Goal: Transaction & Acquisition: Purchase product/service

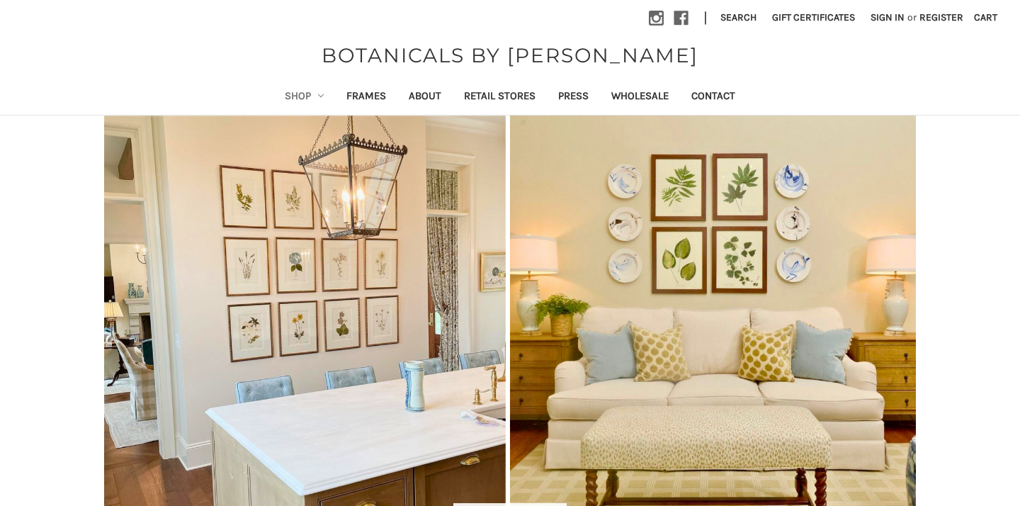
click at [318, 94] on icon "Shop" at bounding box center [321, 96] width 6 height 6
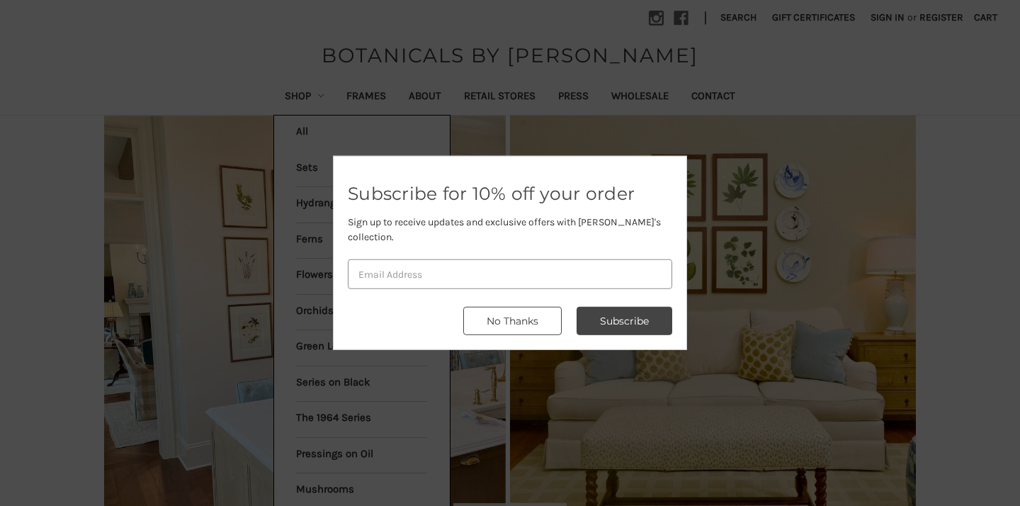
click at [524, 326] on button "No Thanks" at bounding box center [512, 321] width 98 height 28
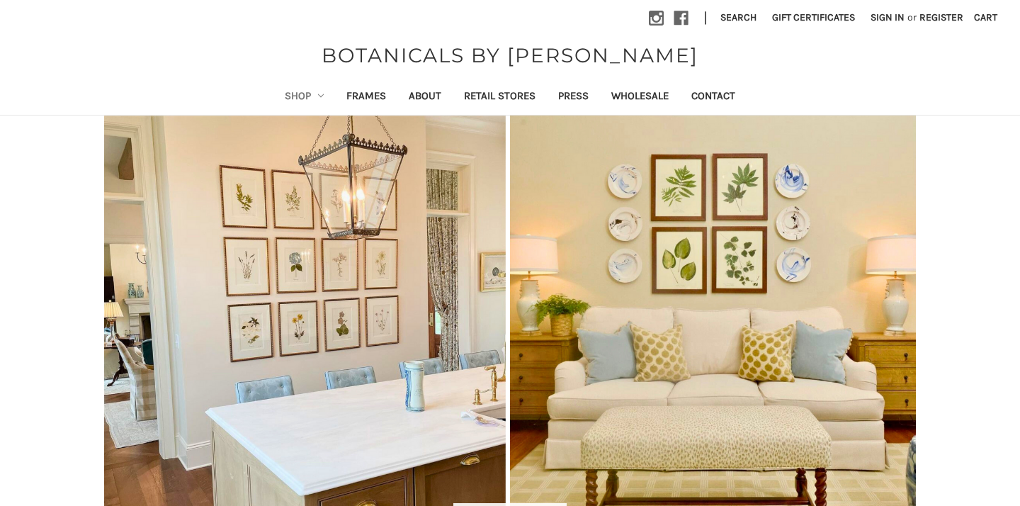
click at [312, 98] on link "Shop" at bounding box center [305, 97] width 62 height 35
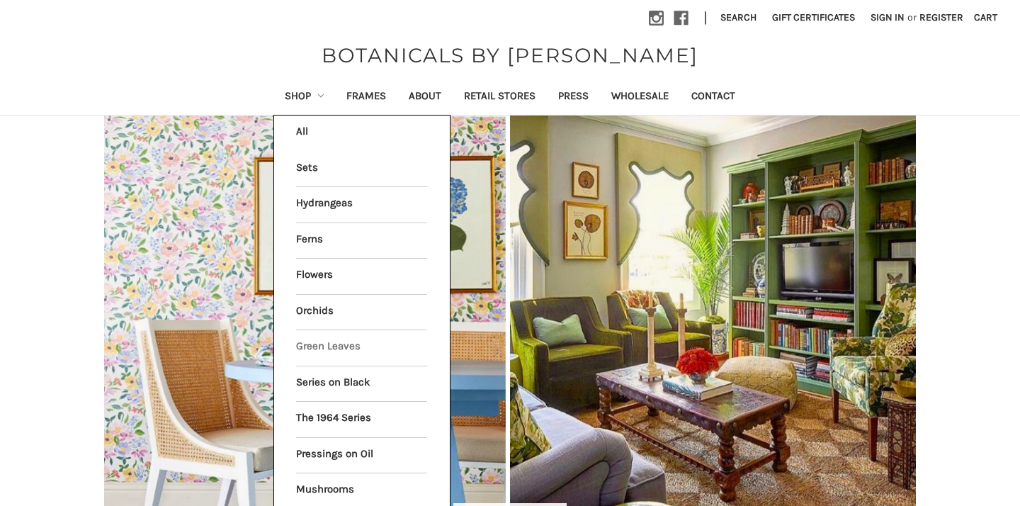
click at [327, 347] on link "Green Leaves" at bounding box center [361, 347] width 131 height 35
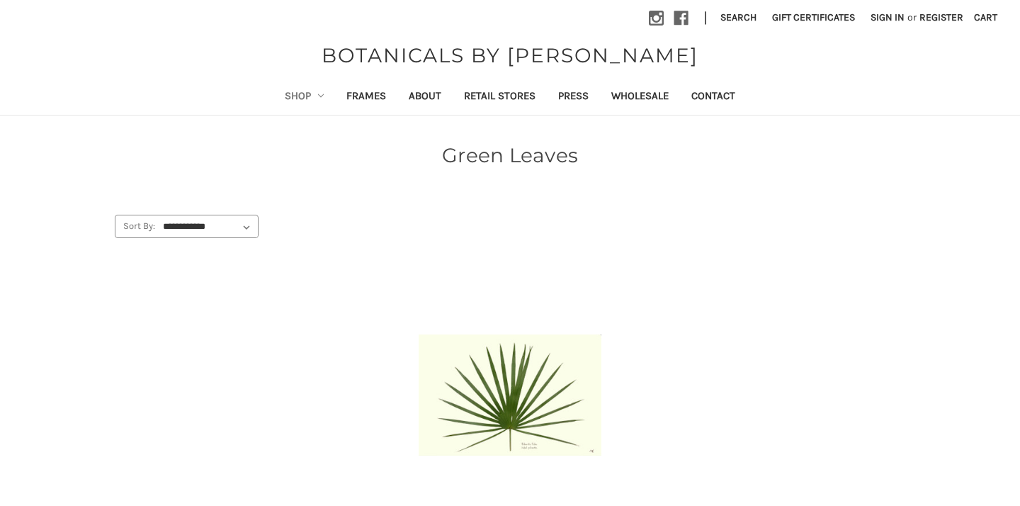
click at [562, 380] on img "PALMETTO PALM, Price range from $49.99 to $434.99\a\a" at bounding box center [510, 394] width 182 height 121
click at [573, 425] on img "PALMETTO PALM, Price range from $49.99 to $434.99\a\a" at bounding box center [510, 394] width 182 height 121
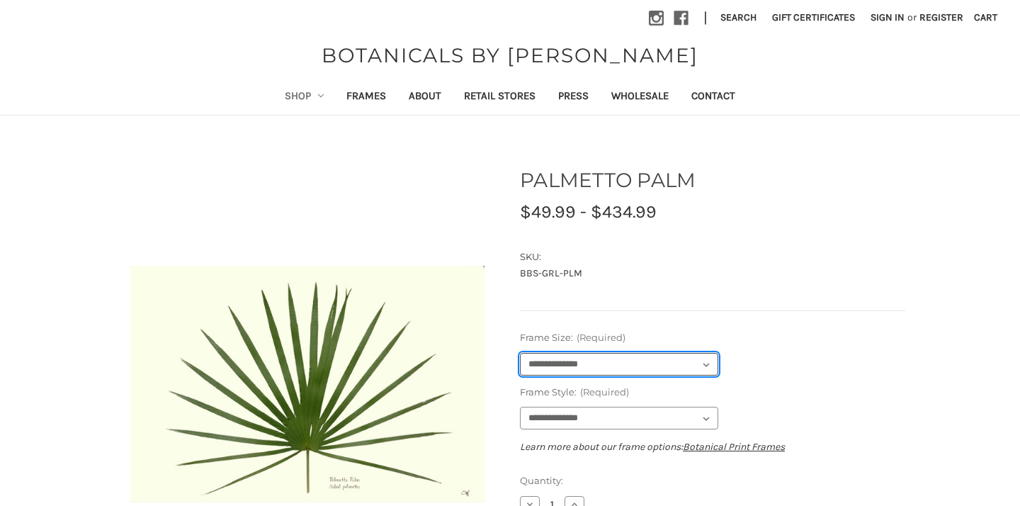
select select "****"
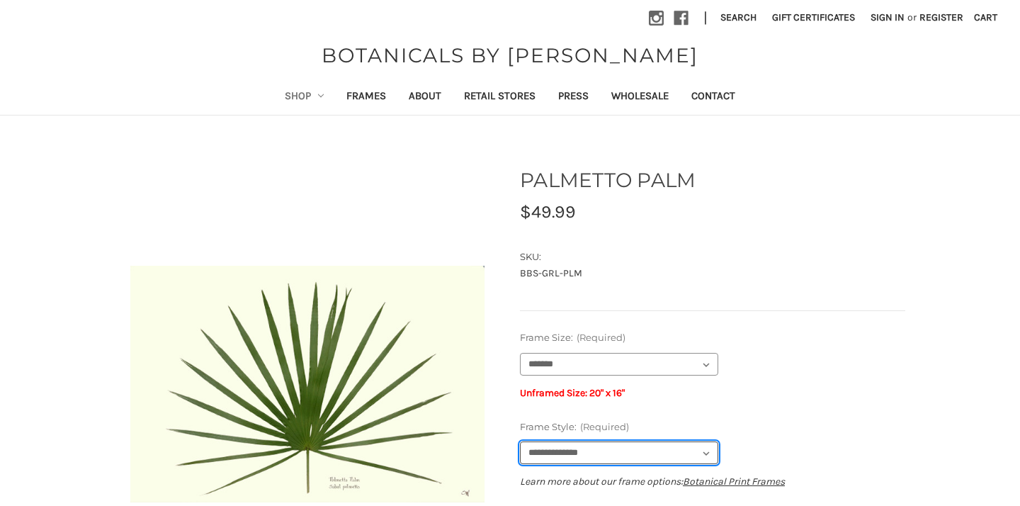
select select "****"
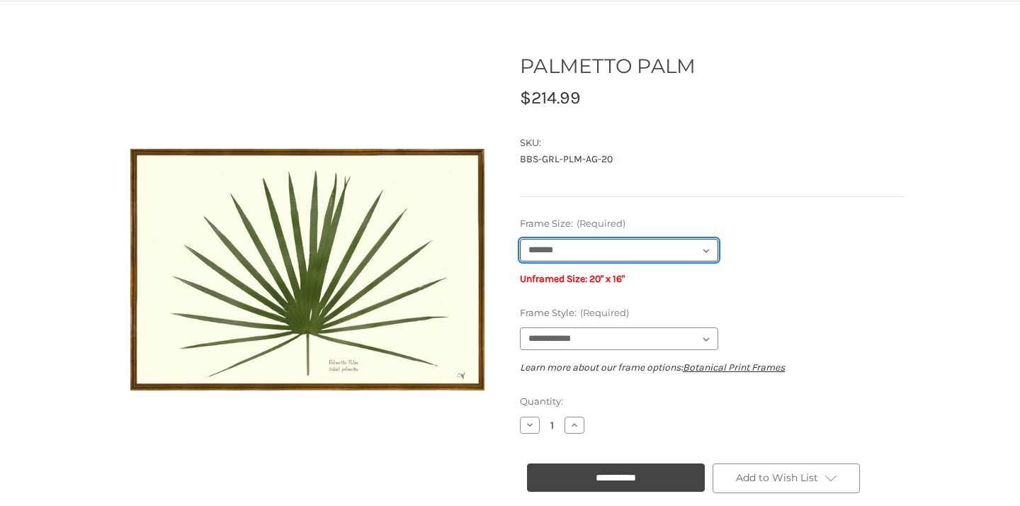
scroll to position [116, 0]
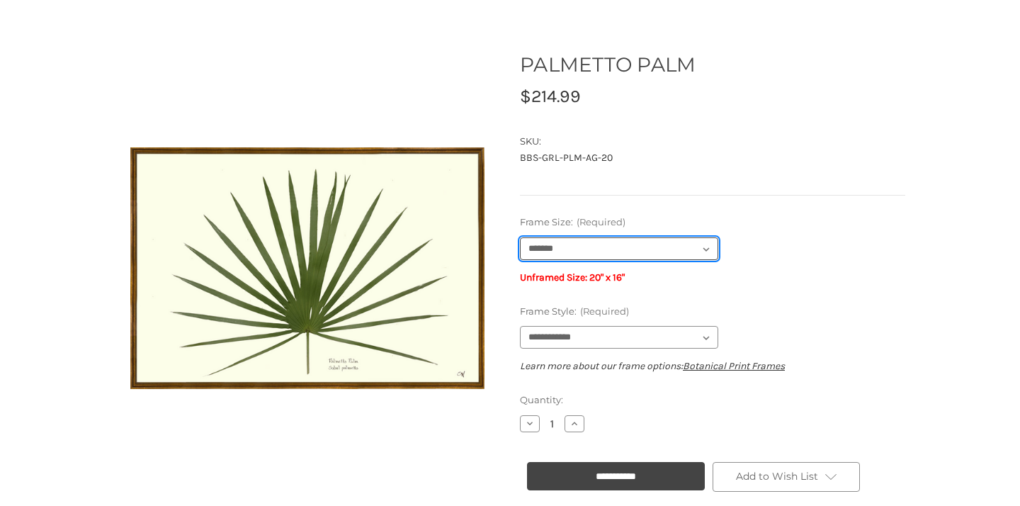
select select "****"
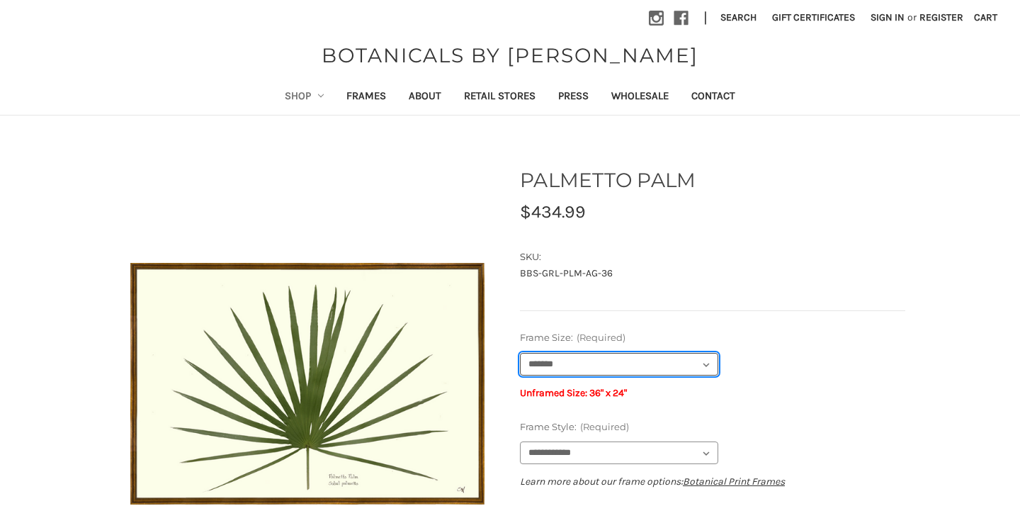
scroll to position [0, 0]
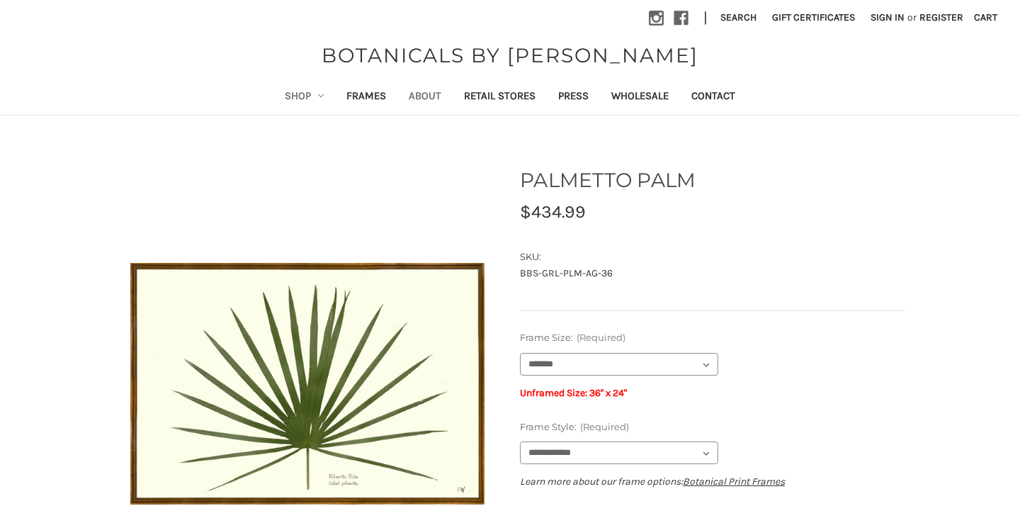
click at [420, 94] on link "About" at bounding box center [425, 97] width 55 height 35
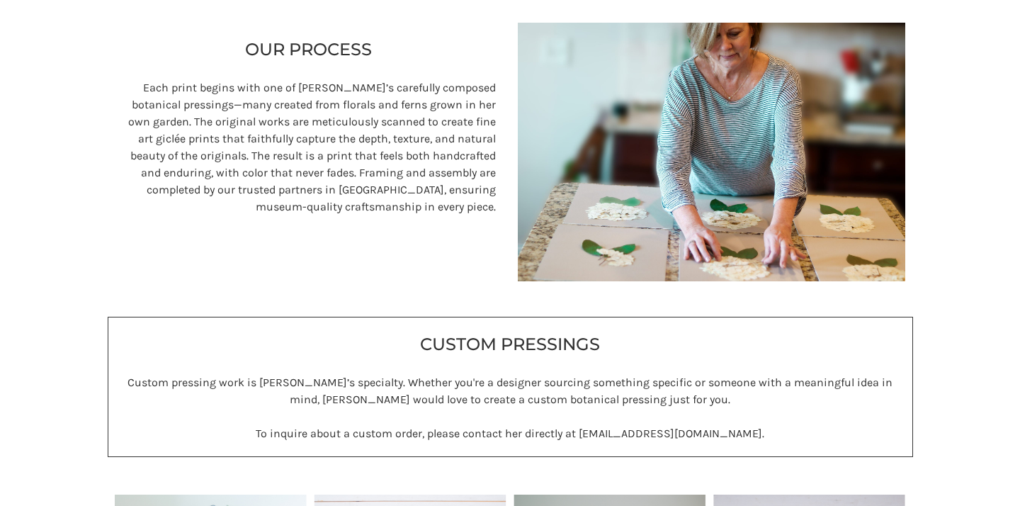
scroll to position [443, 0]
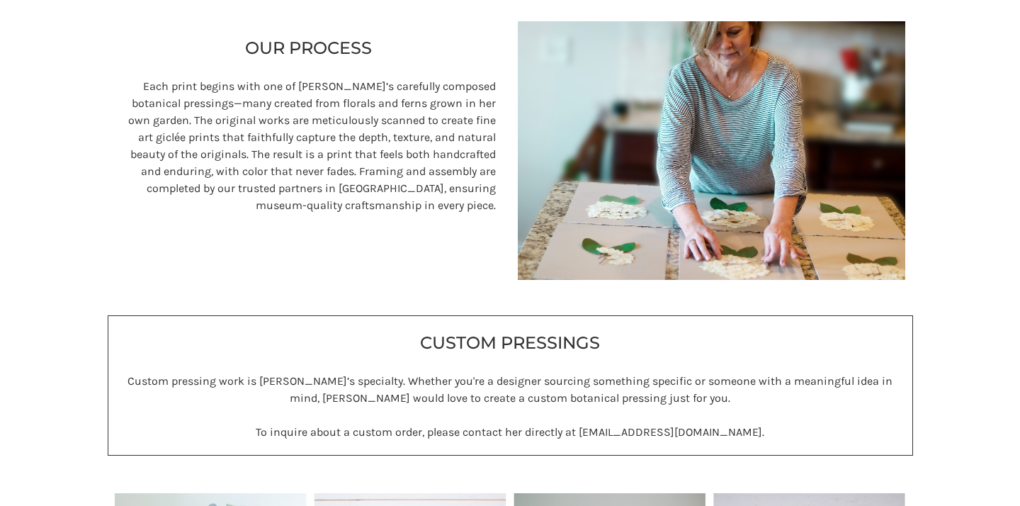
click at [420, 94] on p "Each print begins with one of Sandy’s carefully composed botanical pressings—ma…" at bounding box center [309, 146] width 375 height 136
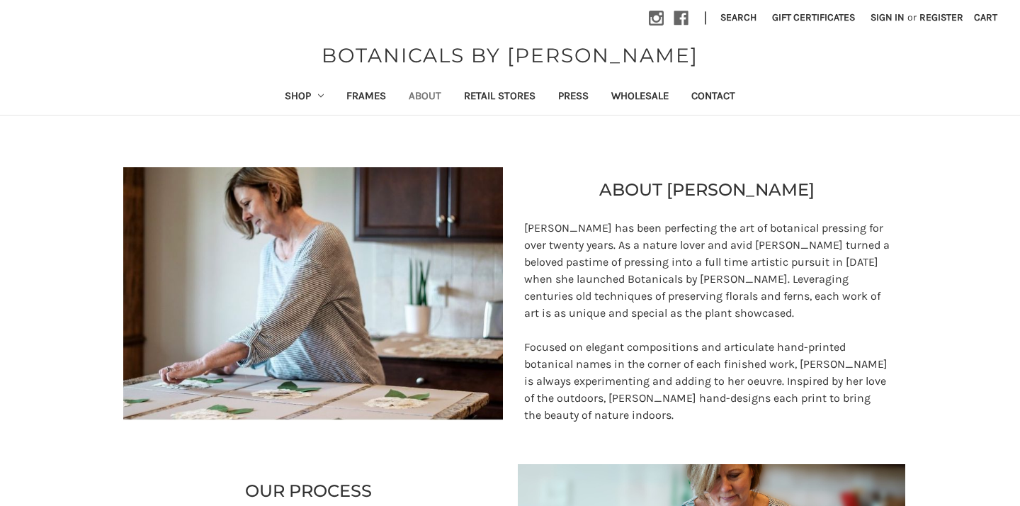
scroll to position [0, 0]
click at [318, 96] on use "Shop" at bounding box center [321, 95] width 6 height 3
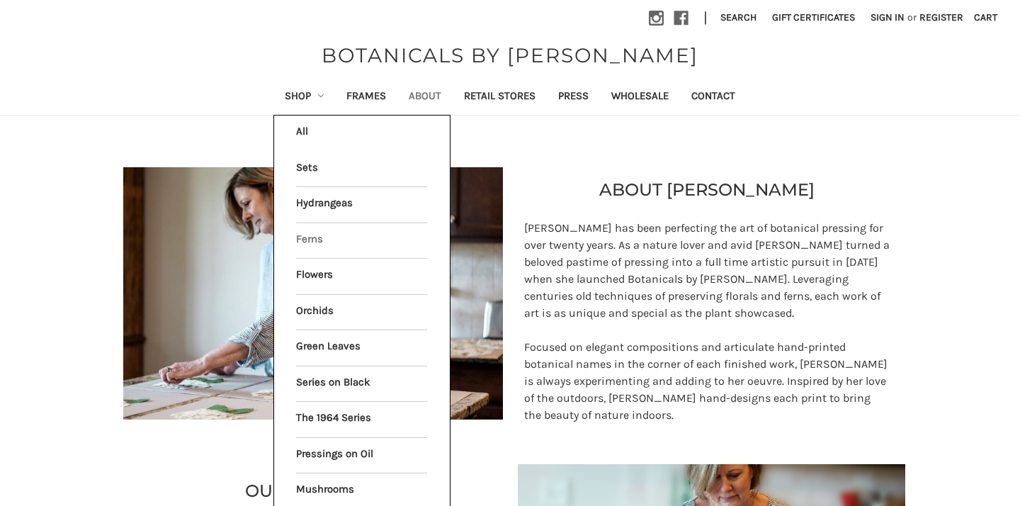
click at [327, 242] on link "Ferns" at bounding box center [361, 240] width 131 height 35
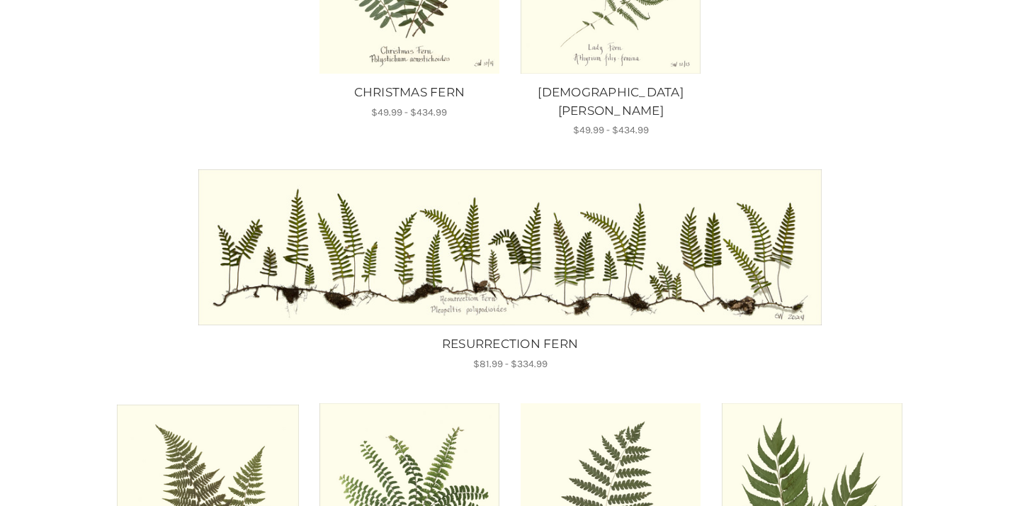
scroll to position [462, 0]
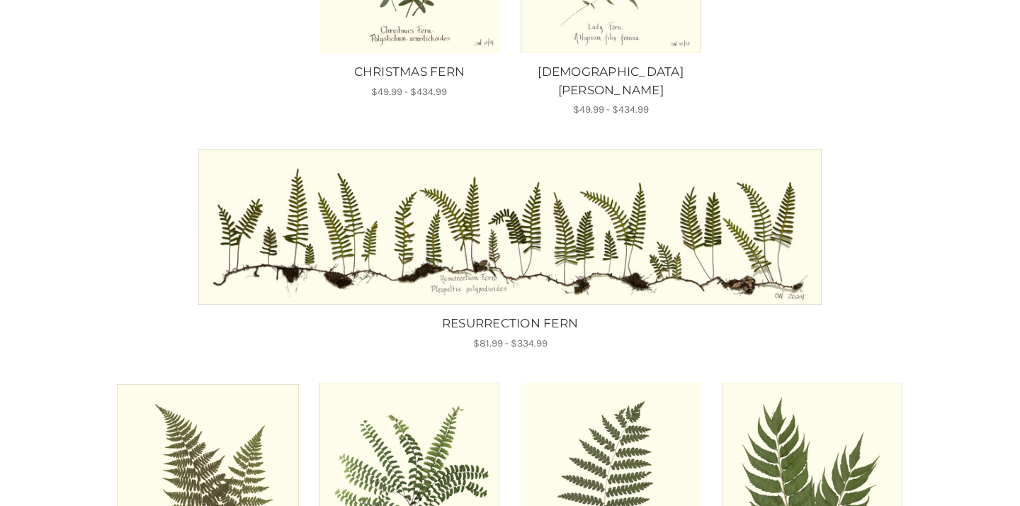
click at [556, 246] on img "RESURRECTION FERN, Price range from $81.99 to $334.99\a\a" at bounding box center [510, 227] width 624 height 156
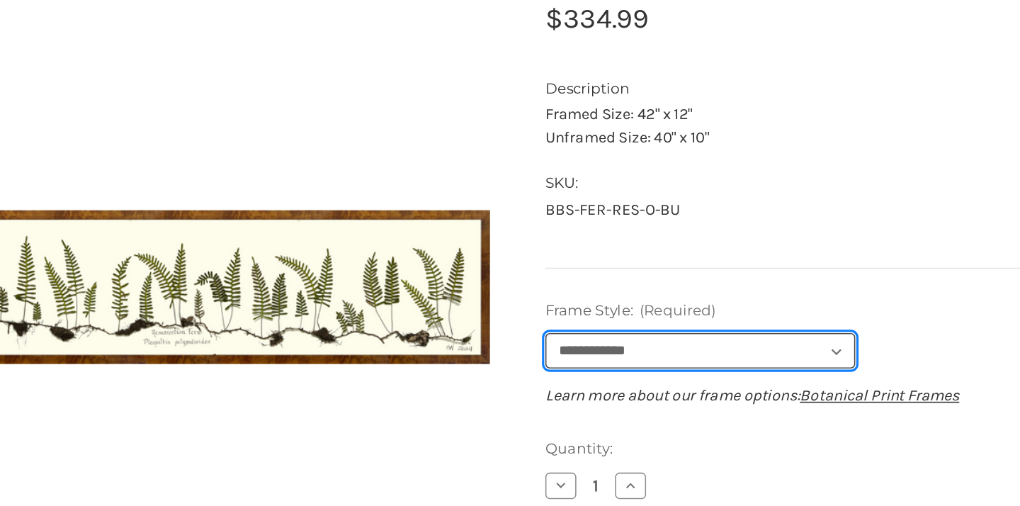
scroll to position [105, 0]
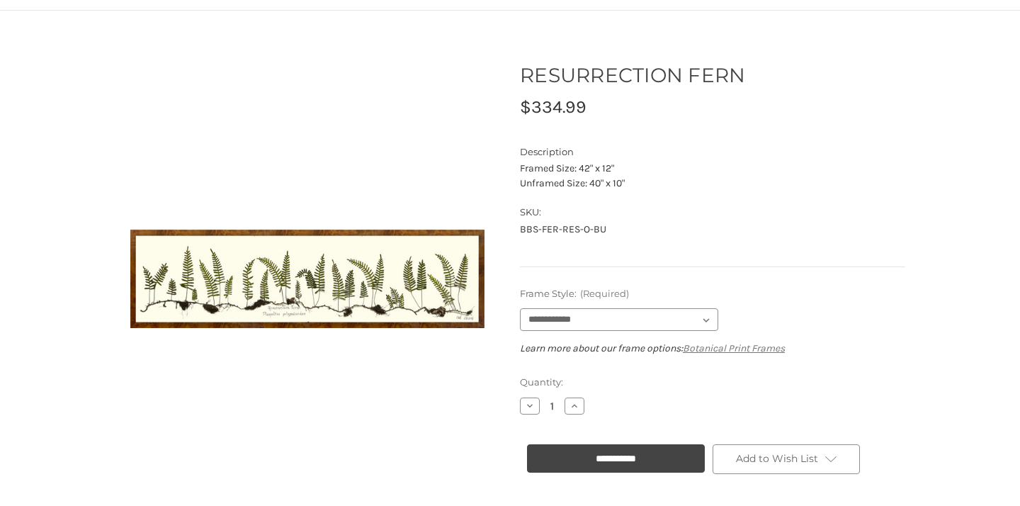
click at [718, 346] on link "Botanical Print Frames" at bounding box center [734, 348] width 102 height 12
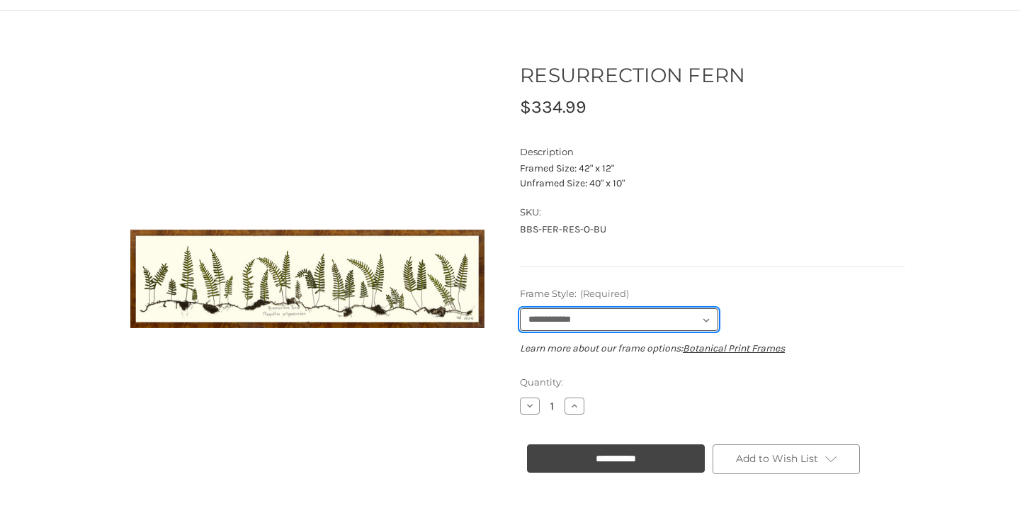
select select "****"
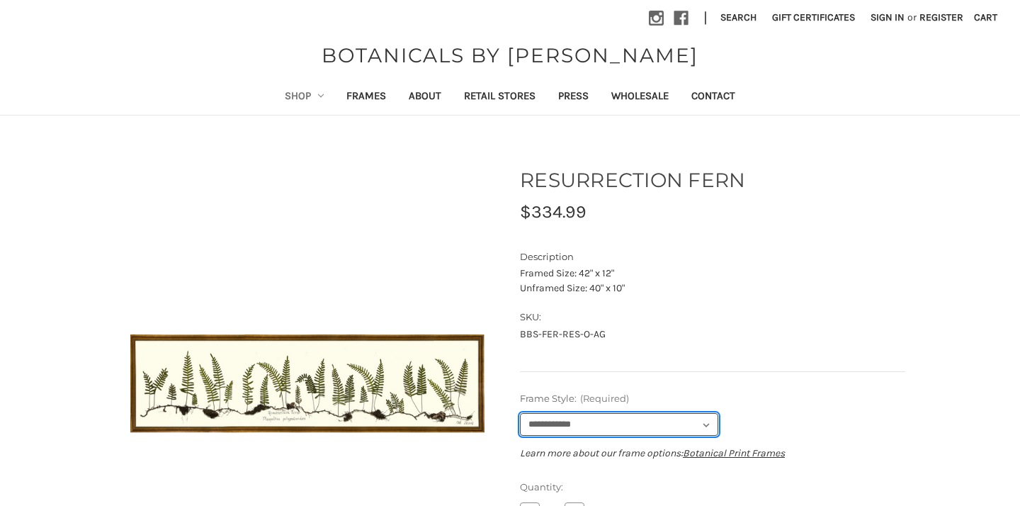
scroll to position [0, 0]
click at [303, 98] on link "Shop" at bounding box center [305, 97] width 62 height 35
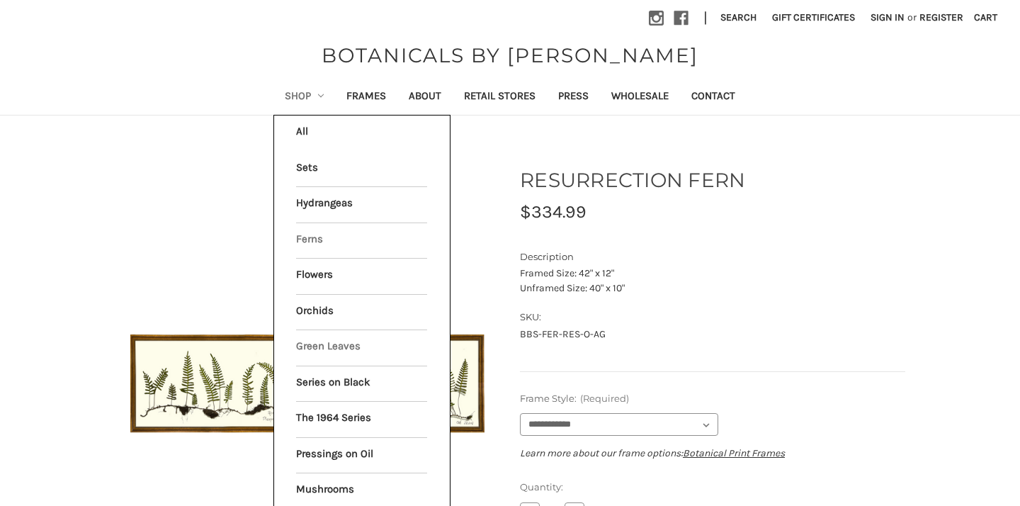
click at [339, 349] on link "Green Leaves" at bounding box center [361, 347] width 131 height 35
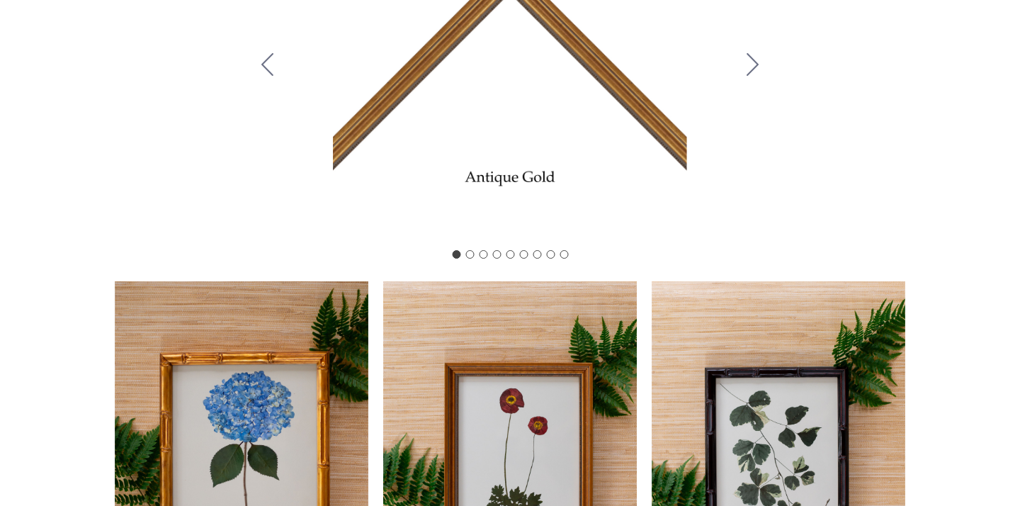
scroll to position [333, 0]
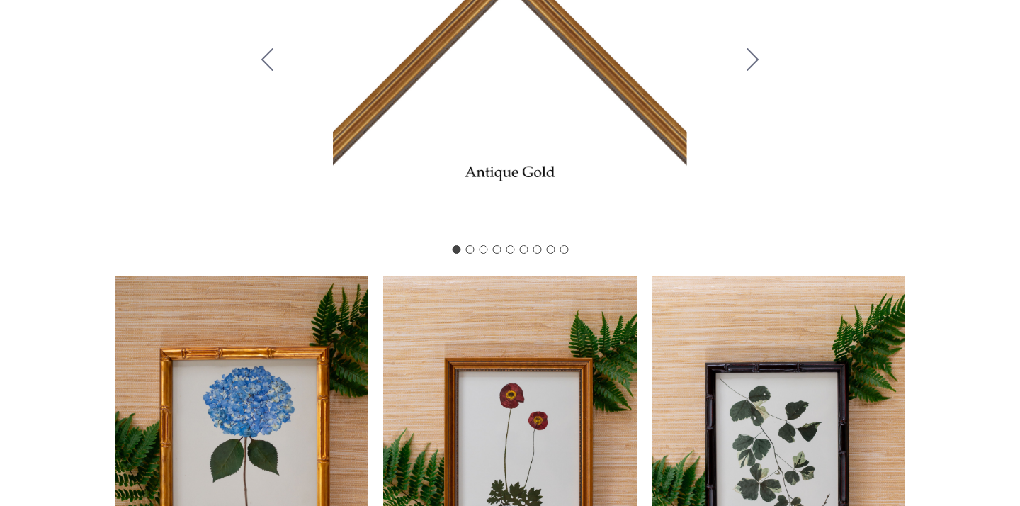
click at [757, 71] on icon "Go to slide 2" at bounding box center [753, 59] width 12 height 23
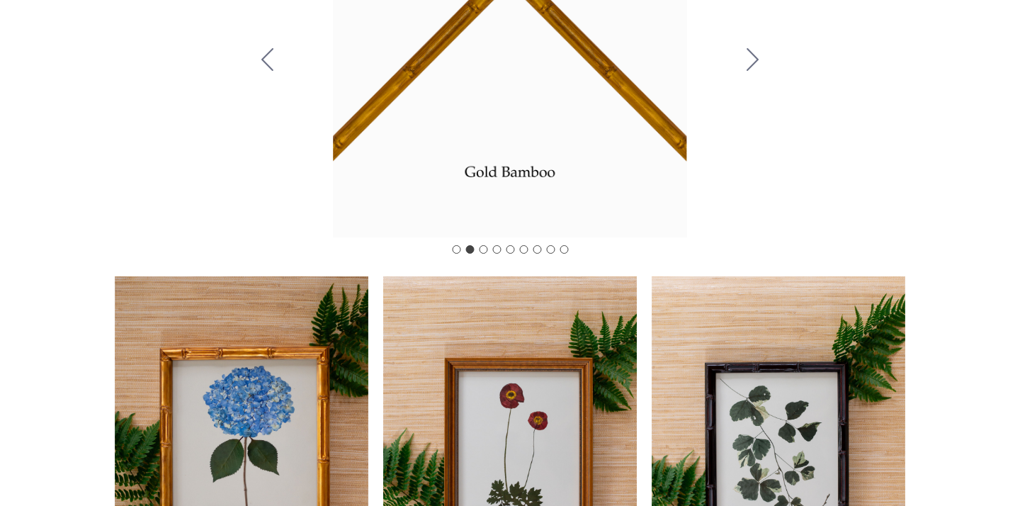
click at [756, 71] on icon "Go to slide 3" at bounding box center [753, 59] width 12 height 23
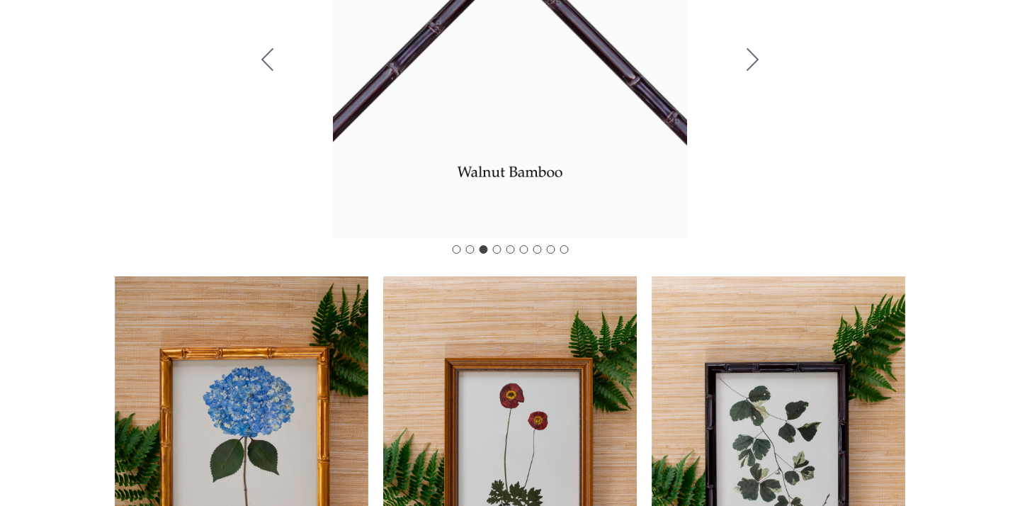
click at [756, 71] on icon "Go to slide 4" at bounding box center [753, 59] width 12 height 23
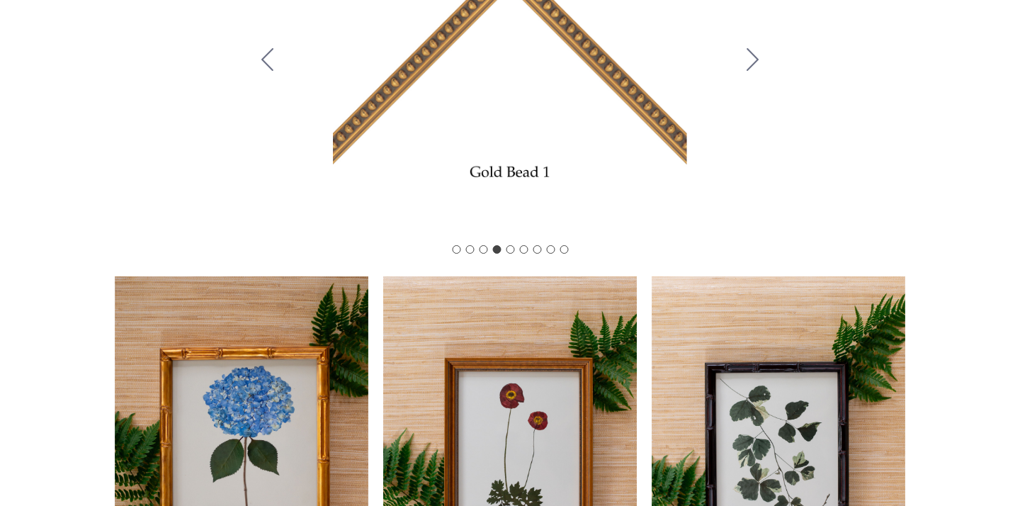
click at [756, 71] on icon "Go to slide 5" at bounding box center [753, 59] width 12 height 23
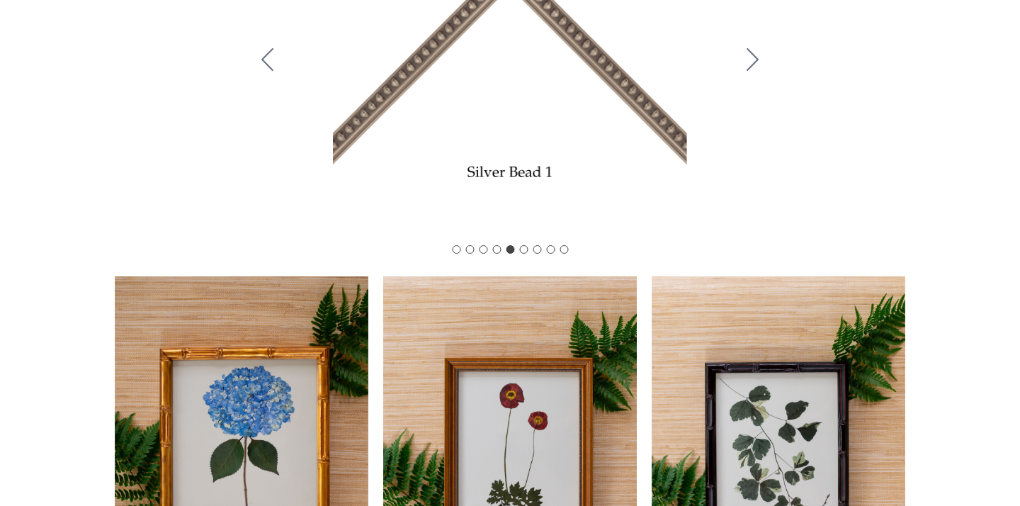
click at [756, 71] on icon "Go to slide 6" at bounding box center [753, 59] width 12 height 23
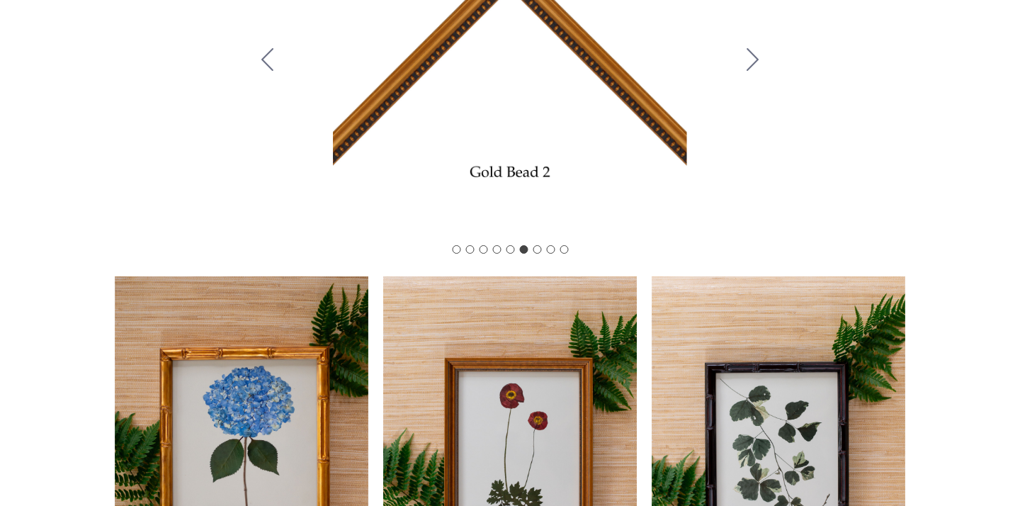
click at [756, 71] on icon "Go to slide 7" at bounding box center [753, 59] width 12 height 23
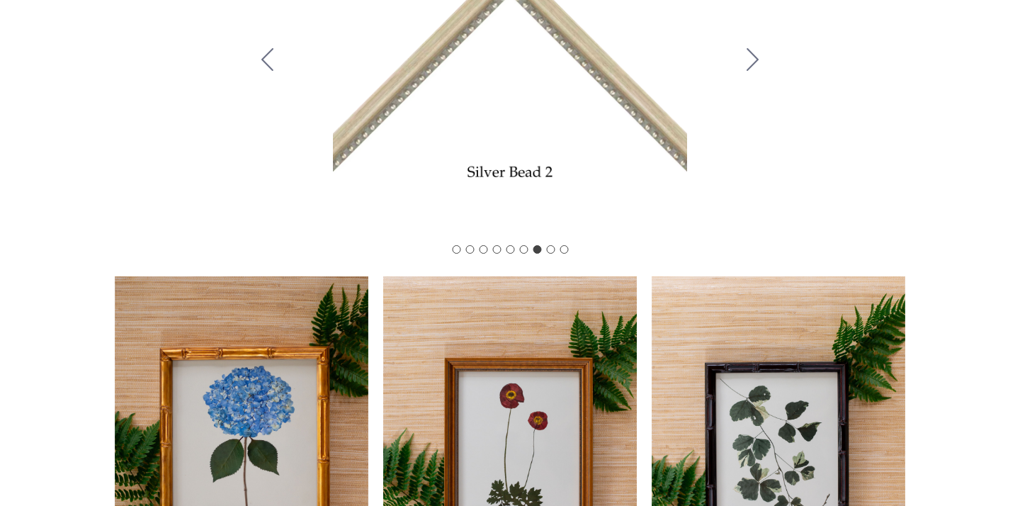
click at [756, 71] on icon "Go to slide 8" at bounding box center [753, 59] width 12 height 23
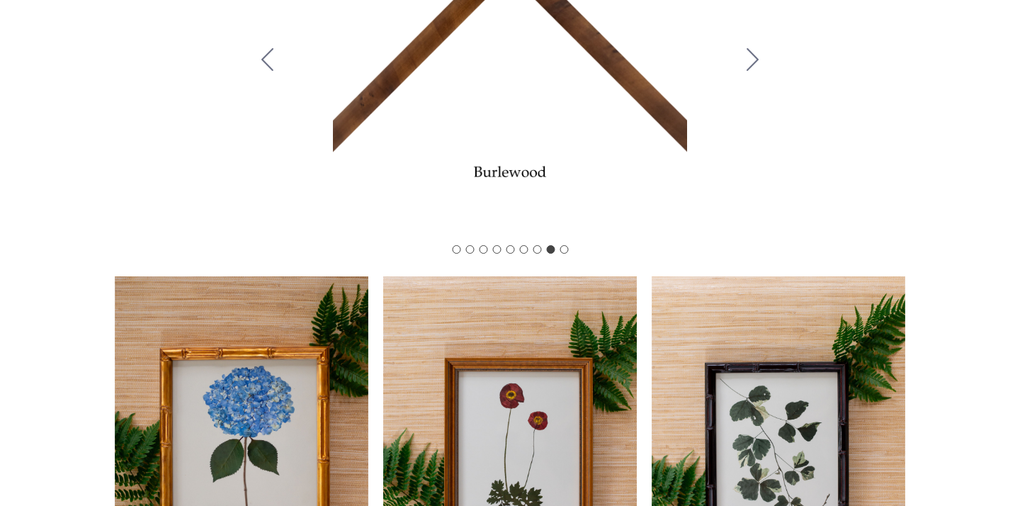
click at [756, 71] on icon "Go to slide 9" at bounding box center [753, 59] width 12 height 23
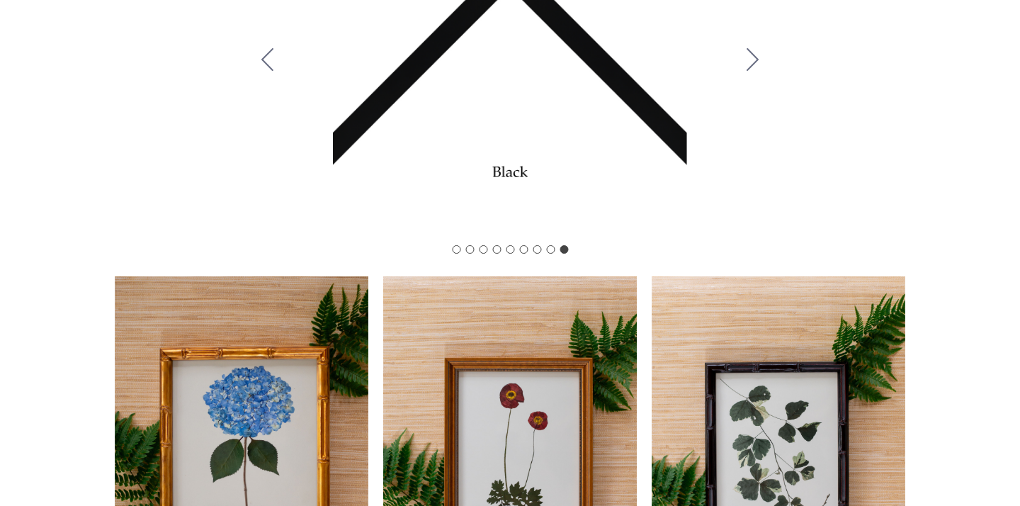
click at [756, 71] on icon "Go to slide 1" at bounding box center [753, 59] width 12 height 23
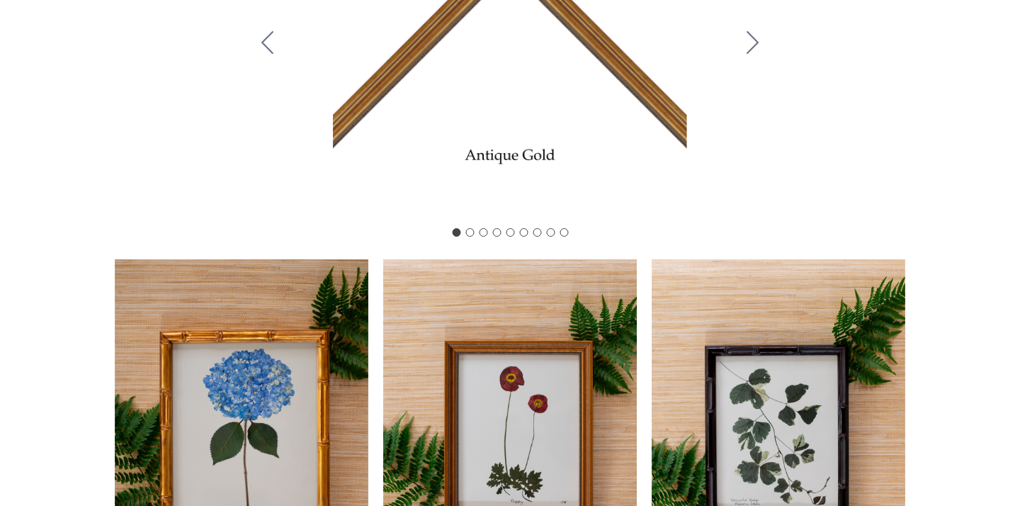
scroll to position [345, 0]
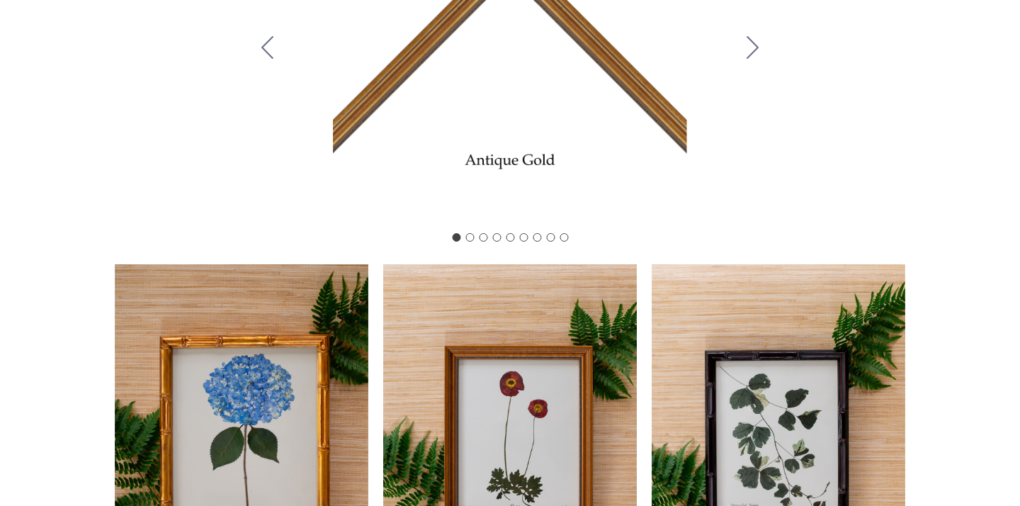
click at [267, 57] on icon "Go to slide 9" at bounding box center [267, 47] width 12 height 23
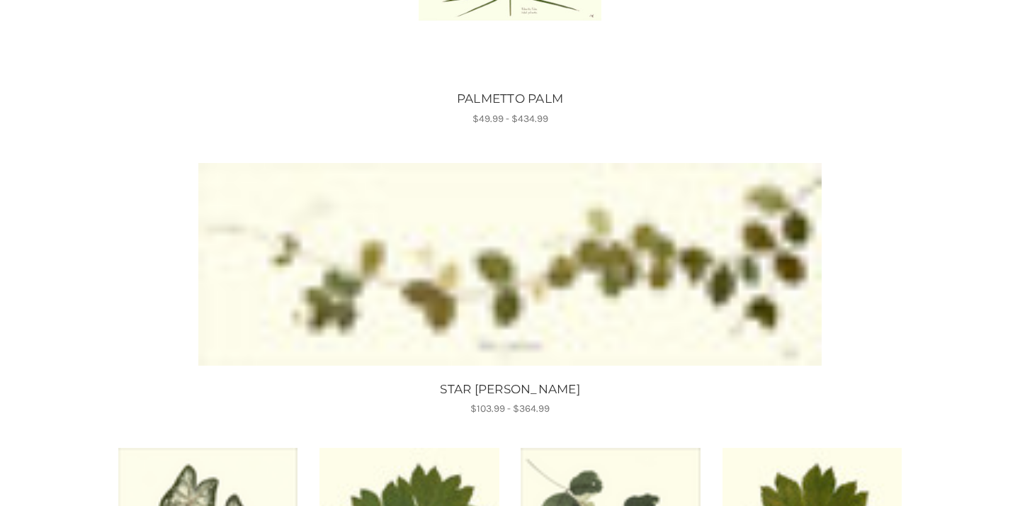
scroll to position [451, 0]
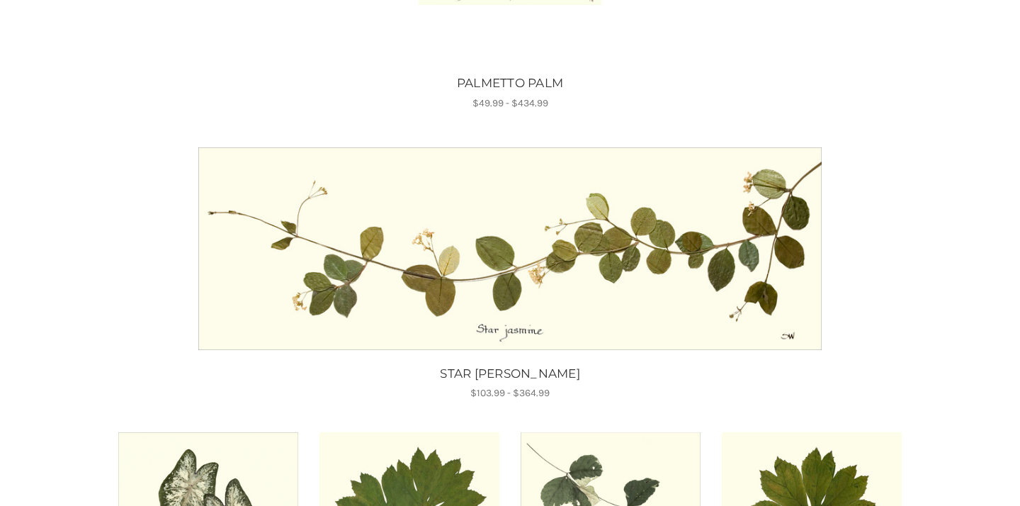
click at [520, 332] on img "STAR JASMINE II, Price range from $103.99 to $364.99\a\a" at bounding box center [510, 248] width 624 height 203
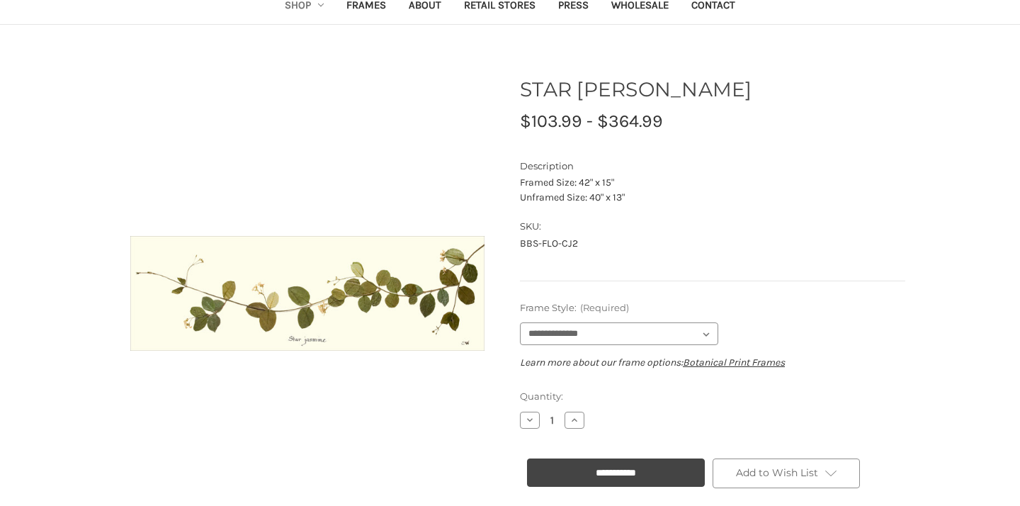
scroll to position [96, 0]
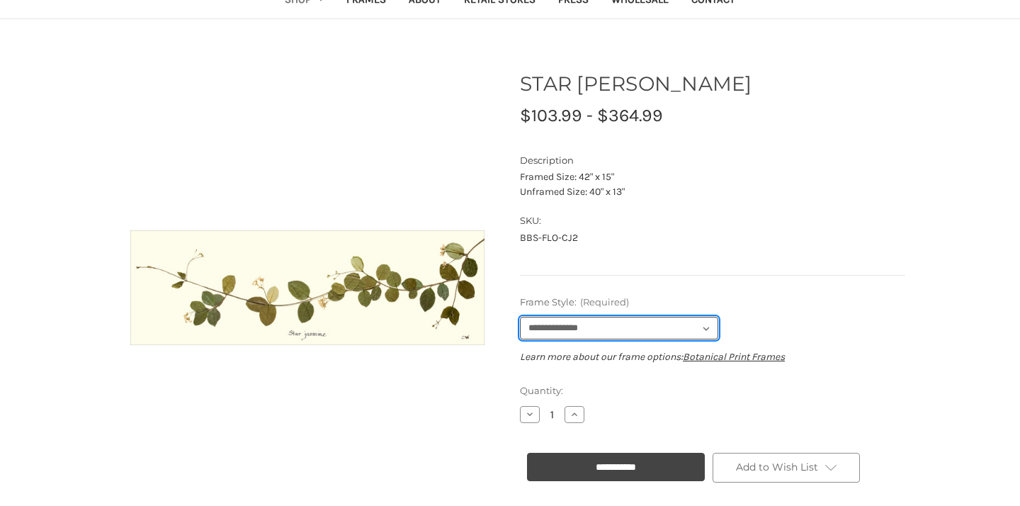
select select "****"
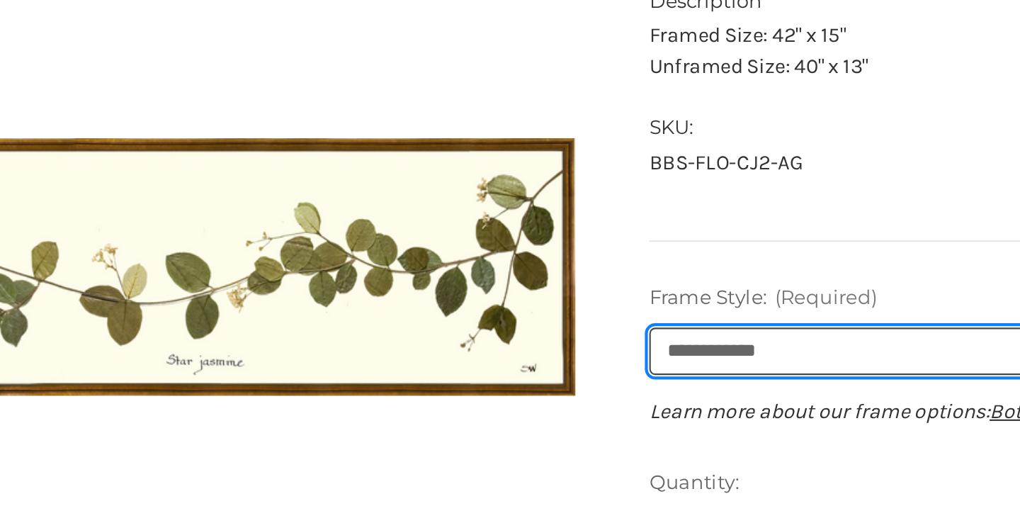
scroll to position [79, 0]
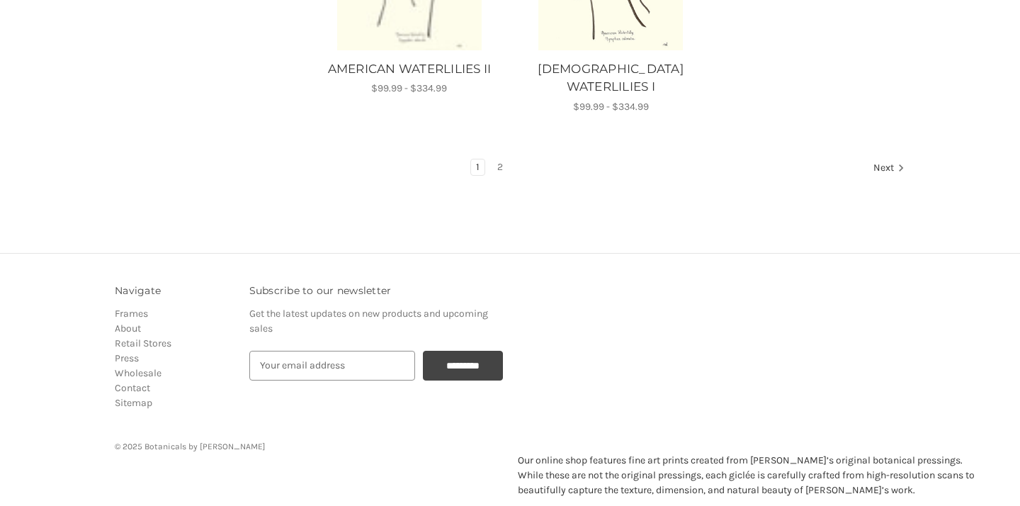
scroll to position [1991, 0]
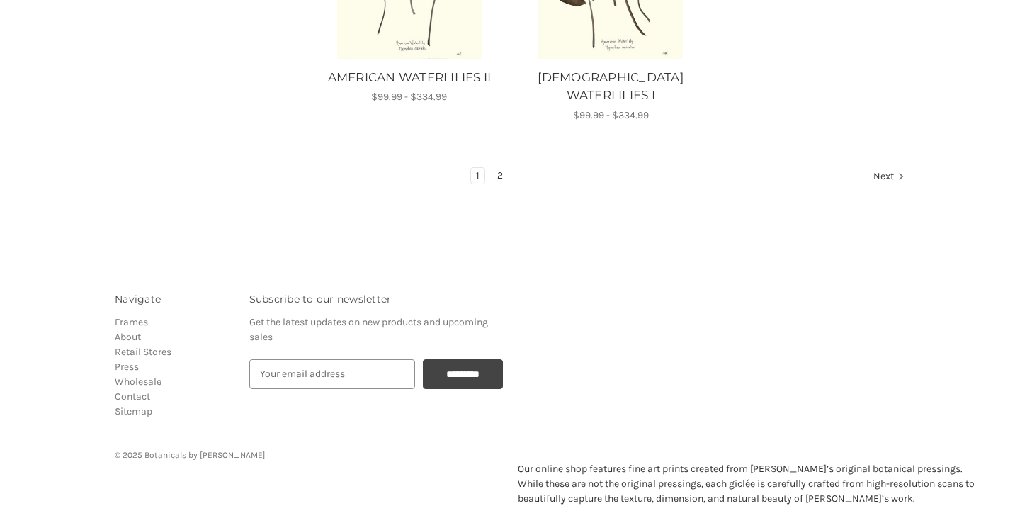
click at [497, 168] on link "2" at bounding box center [500, 176] width 16 height 16
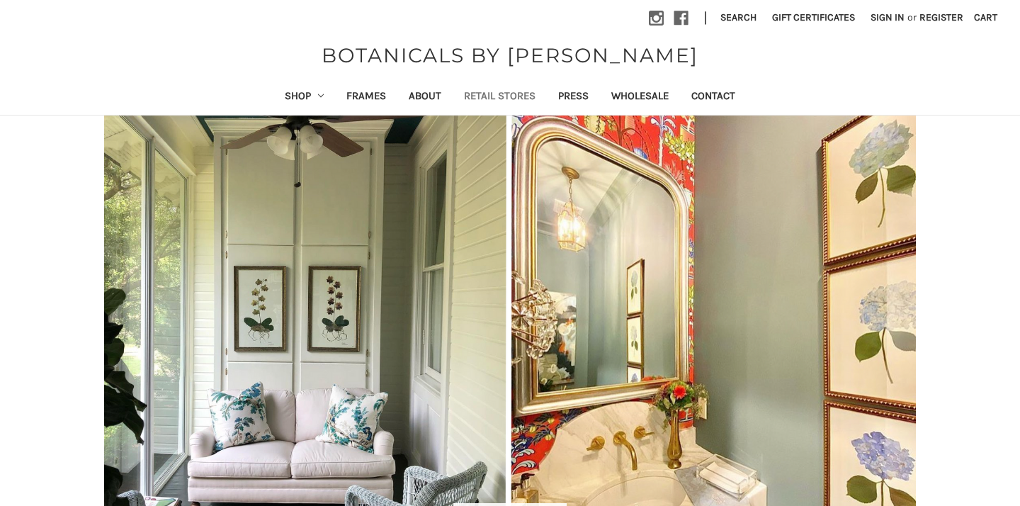
click at [477, 96] on link "Retail Stores" at bounding box center [500, 97] width 94 height 35
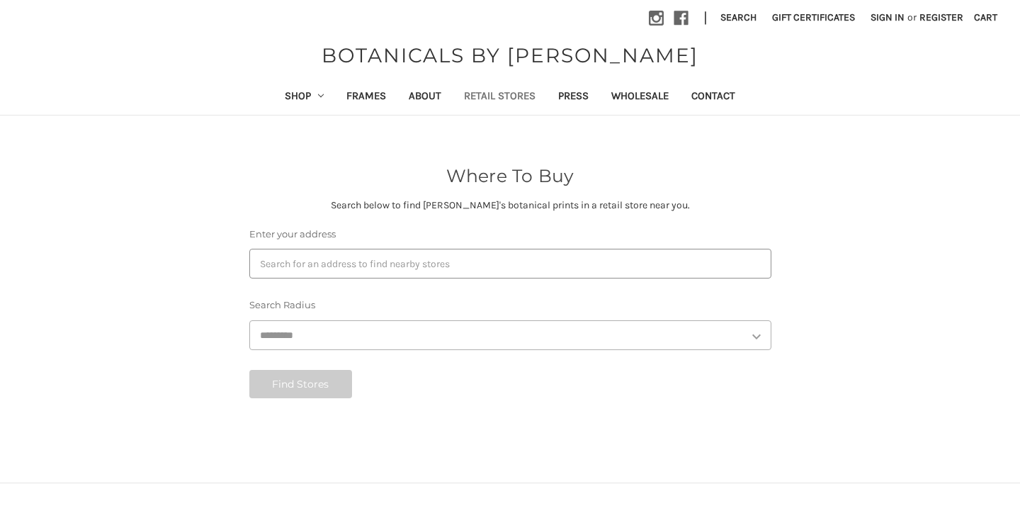
select select "***"
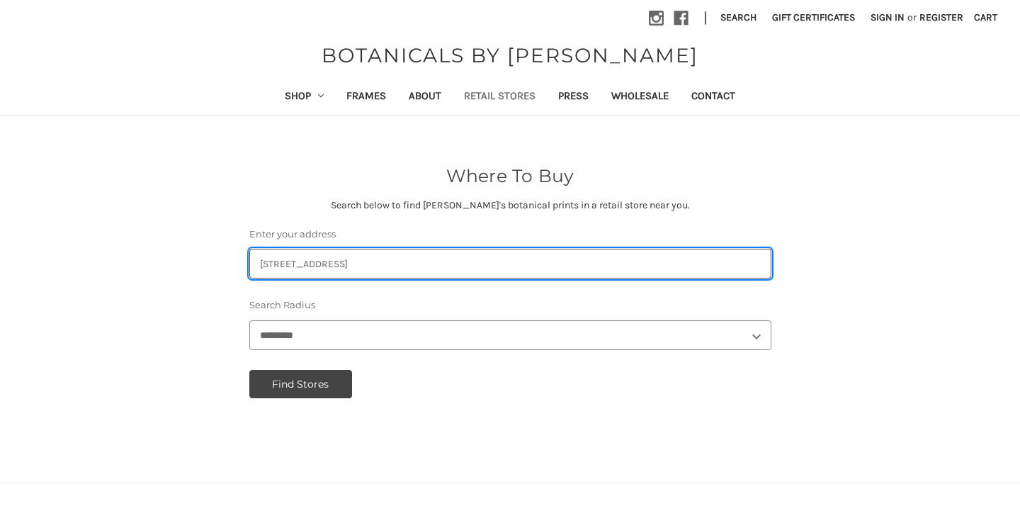
click at [442, 253] on input "Enter your address" at bounding box center [510, 264] width 522 height 30
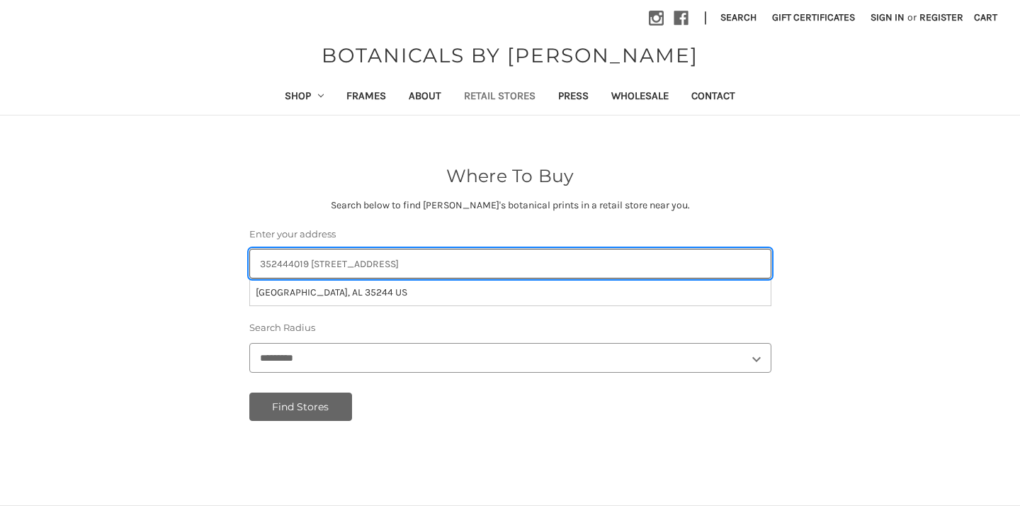
type input "352444019 [STREET_ADDRESS]"
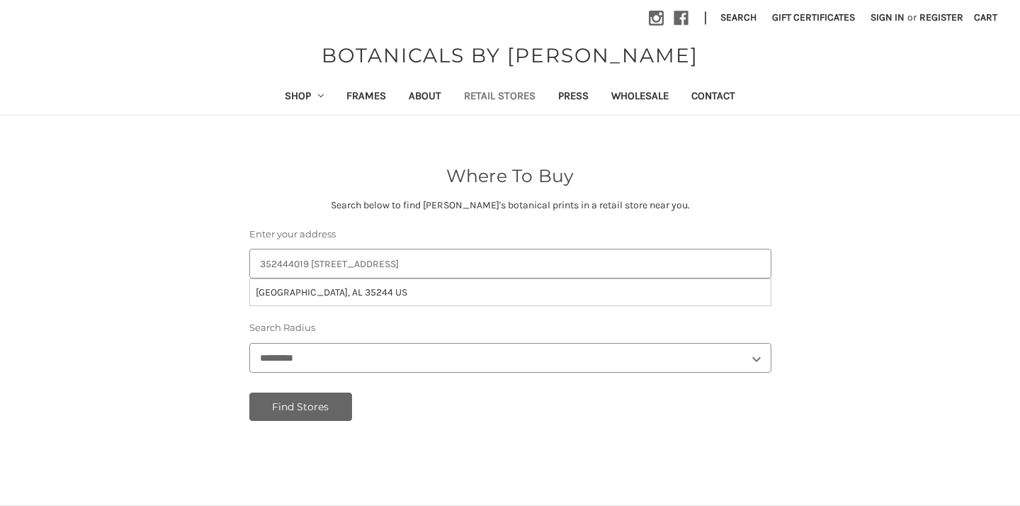
click at [325, 405] on button "Find Stores" at bounding box center [300, 407] width 103 height 28
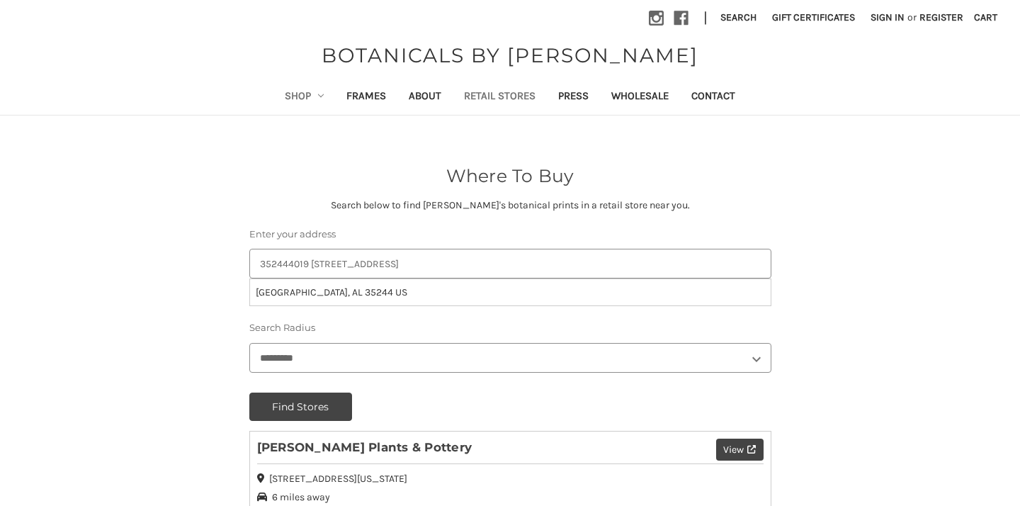
click at [310, 93] on link "Shop" at bounding box center [305, 97] width 62 height 35
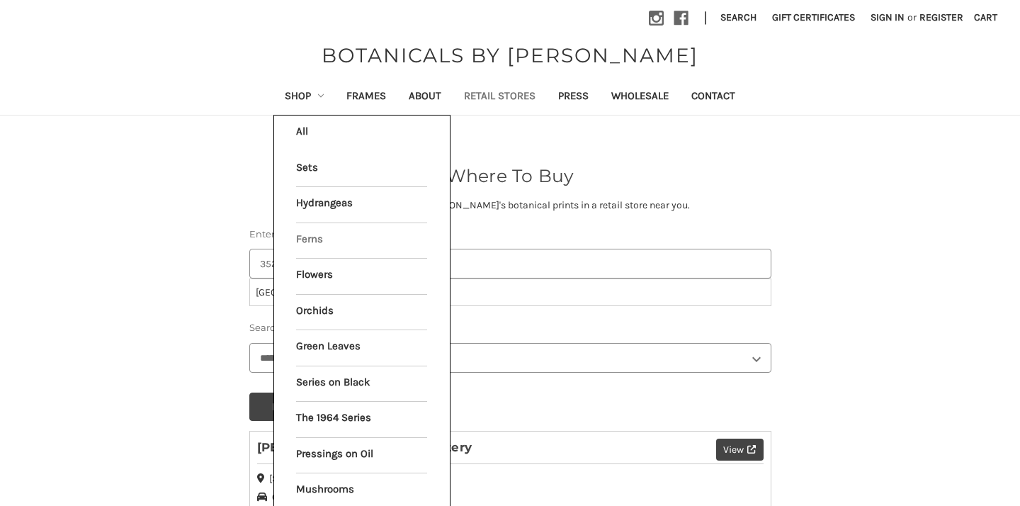
click at [335, 240] on link "Ferns" at bounding box center [361, 240] width 131 height 35
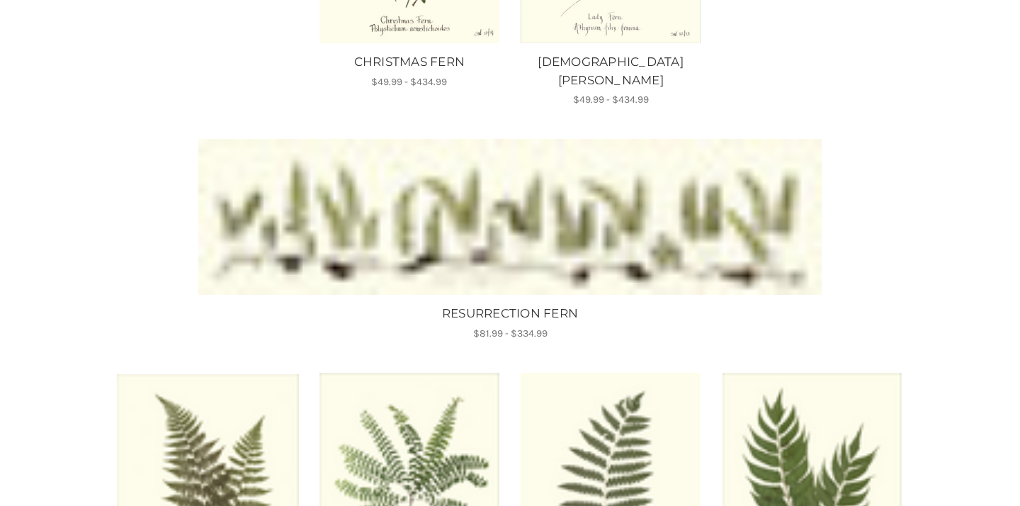
scroll to position [665, 0]
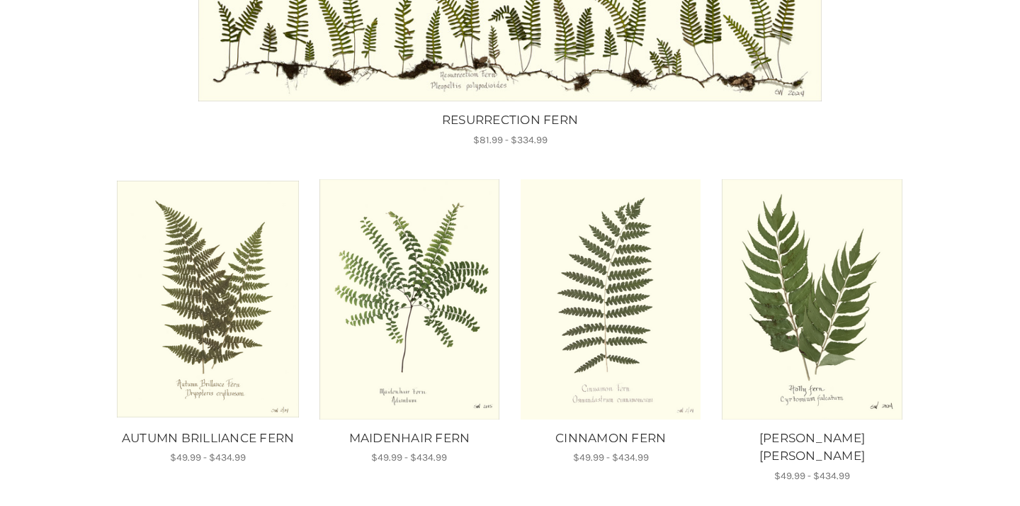
click at [651, 28] on img "RESURRECTION FERN, Price range from $81.99 to $334.99\a\a" at bounding box center [510, 23] width 624 height 156
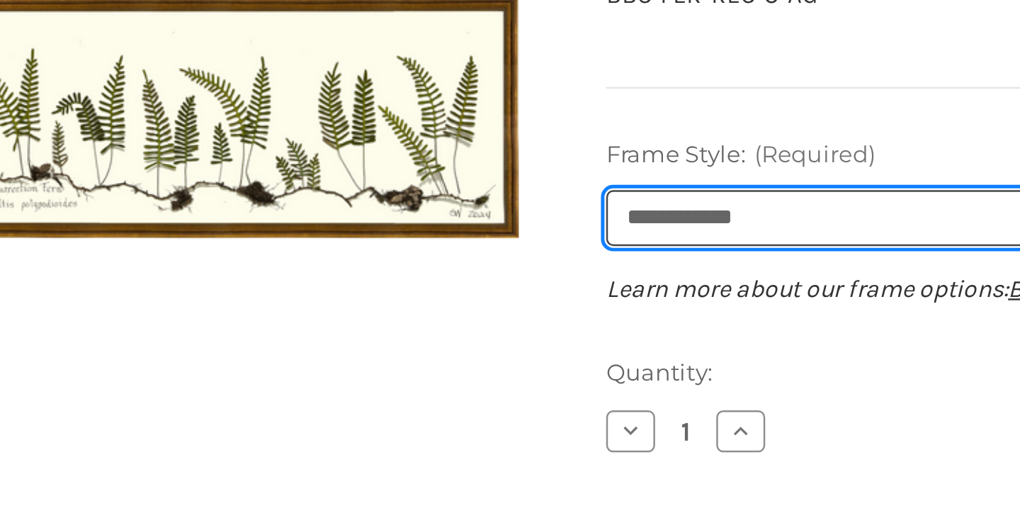
scroll to position [164, 0]
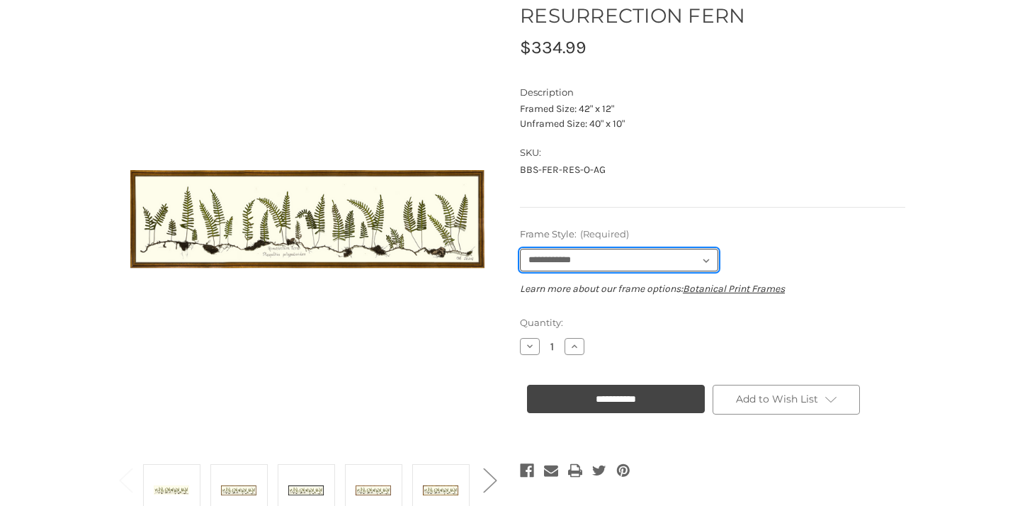
select select "****"
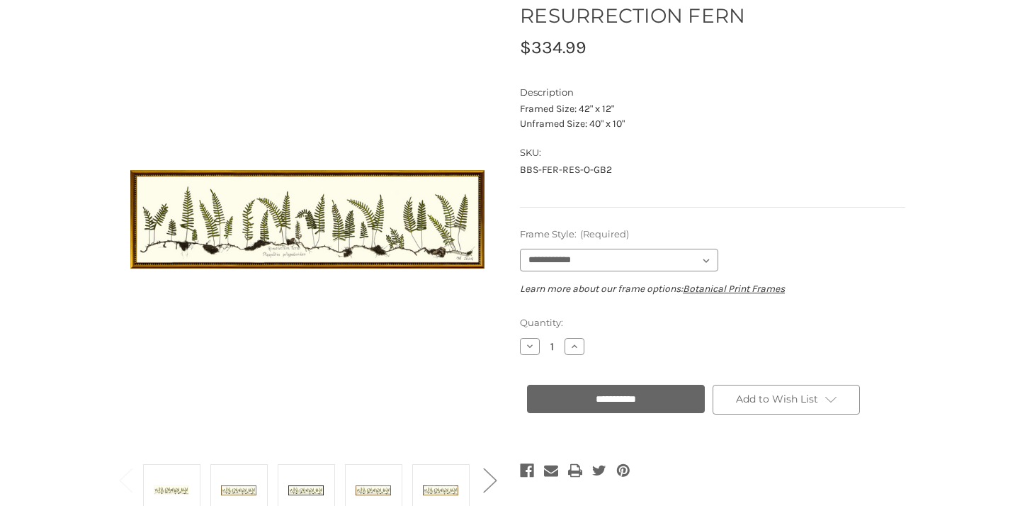
click at [602, 400] on input "**********" at bounding box center [616, 399] width 178 height 28
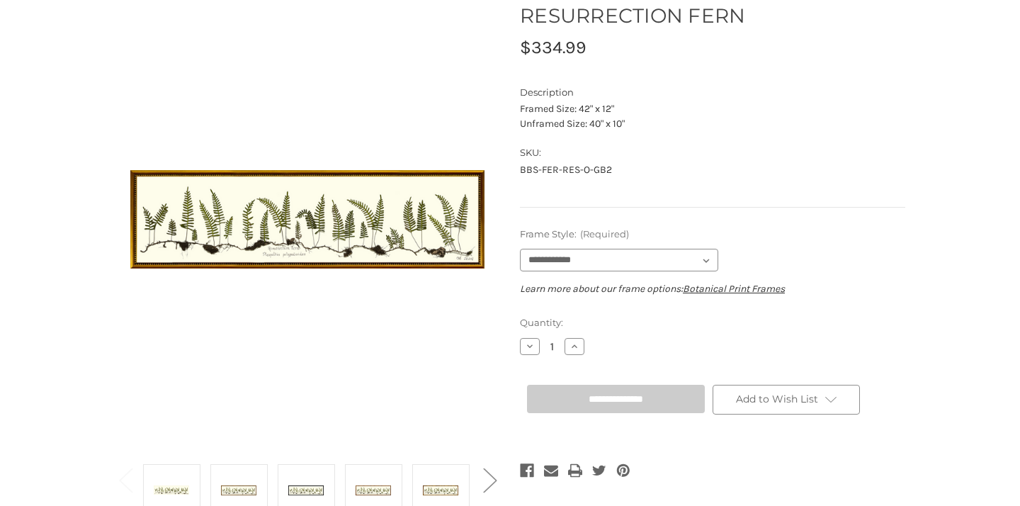
type input "**********"
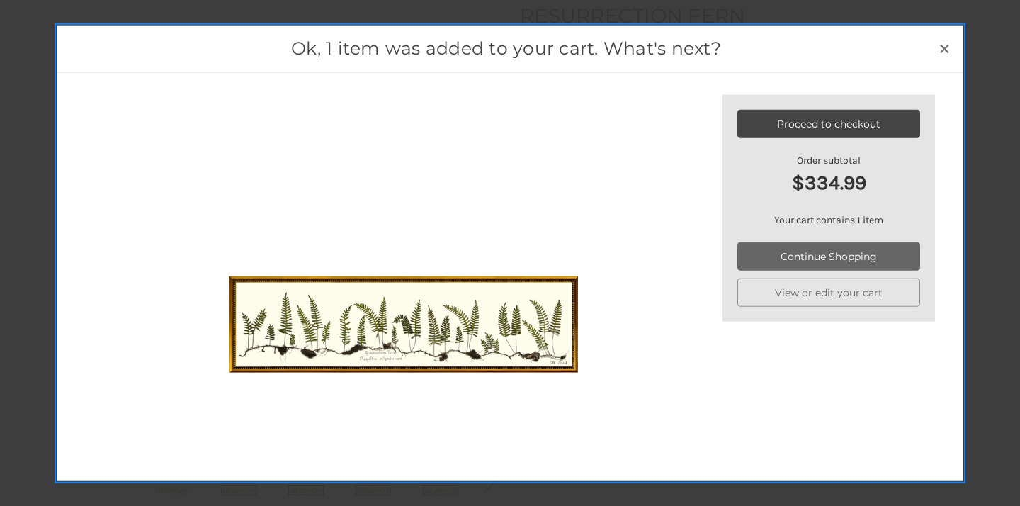
click at [828, 261] on link "Continue Shopping" at bounding box center [829, 256] width 183 height 28
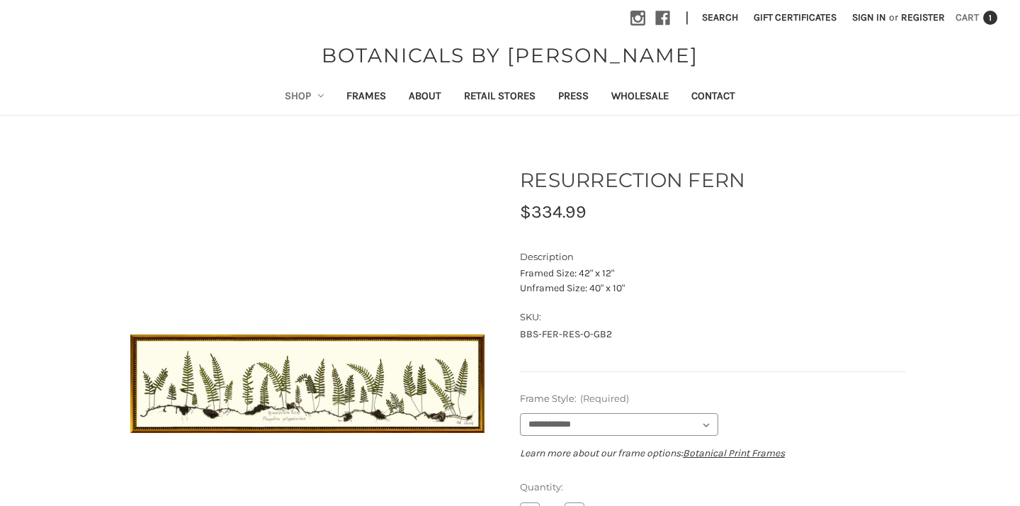
scroll to position [0, 0]
click at [989, 13] on span "1" at bounding box center [991, 18] width 14 height 14
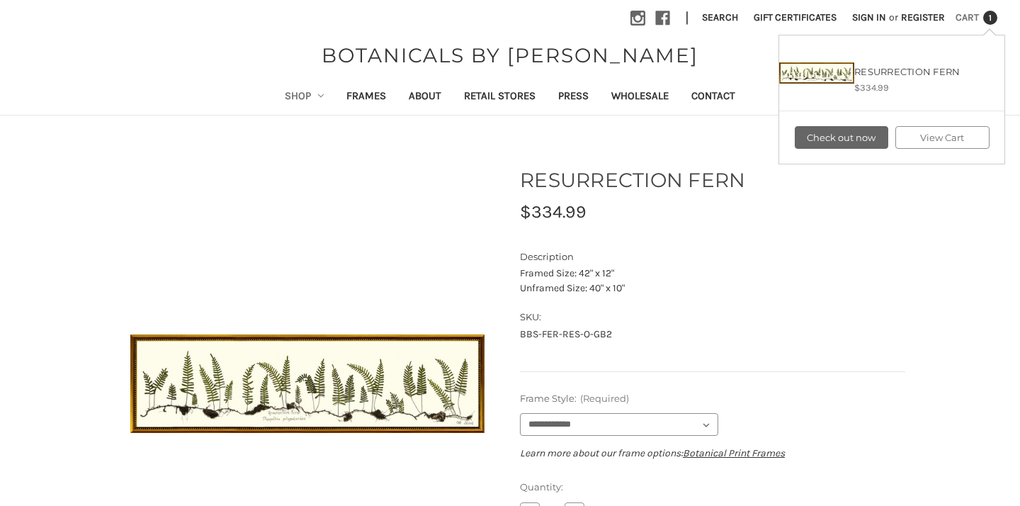
click at [877, 137] on link "Check out now" at bounding box center [842, 137] width 94 height 23
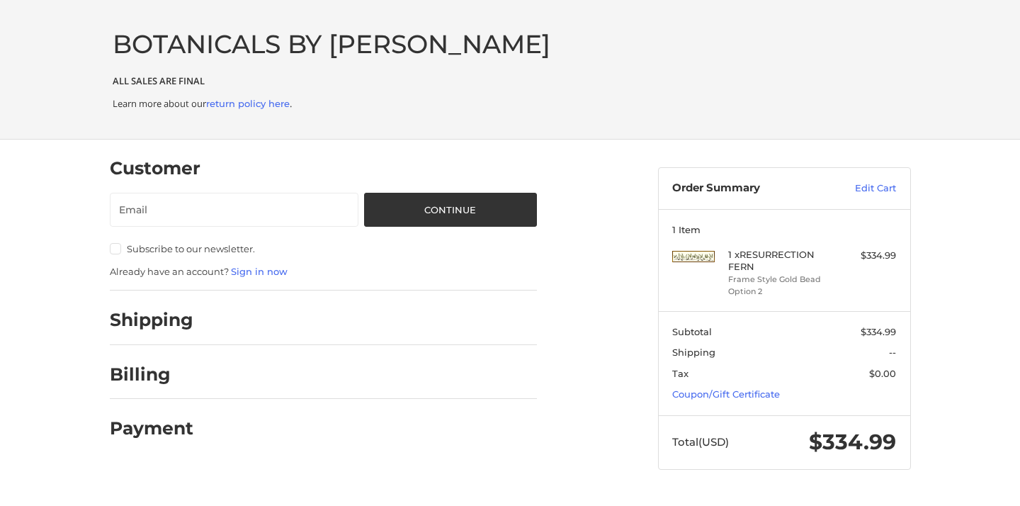
click at [178, 327] on h2 "Shipping" at bounding box center [152, 320] width 84 height 22
click at [215, 205] on input "Email" at bounding box center [234, 210] width 249 height 34
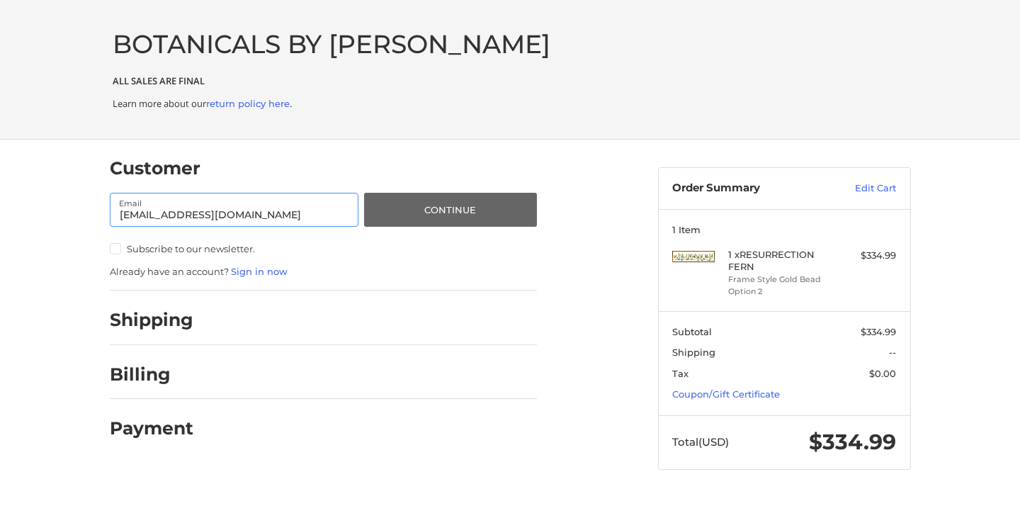
type input "[EMAIL_ADDRESS][DOMAIN_NAME]"
click at [424, 213] on button "Continue" at bounding box center [450, 210] width 172 height 34
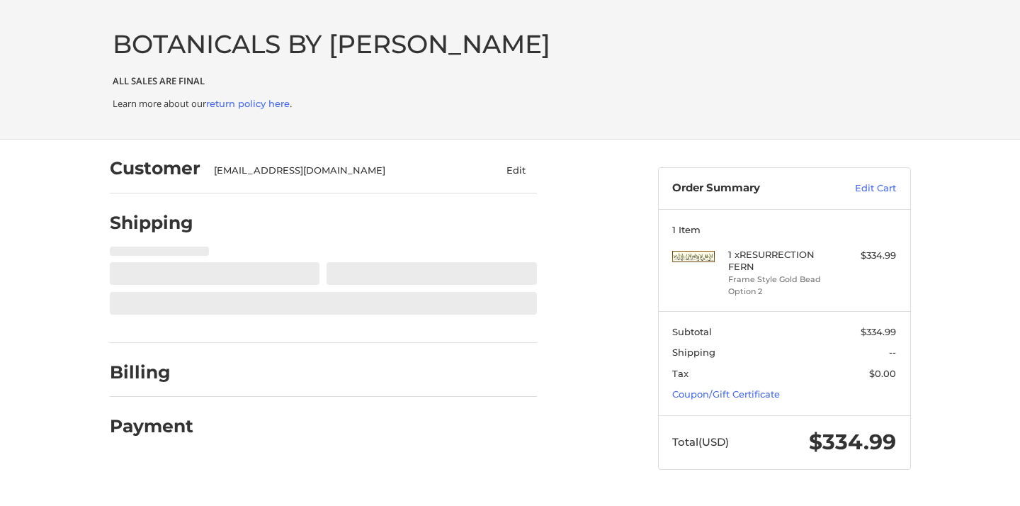
select select "**"
